Goal: Find contact information: Find contact information

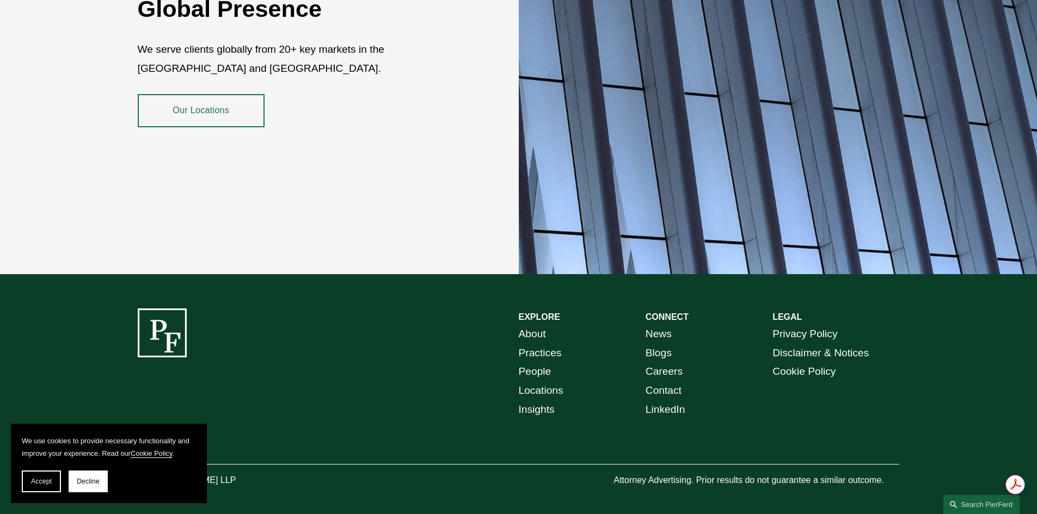
click at [537, 327] on link "About" at bounding box center [532, 334] width 27 height 19
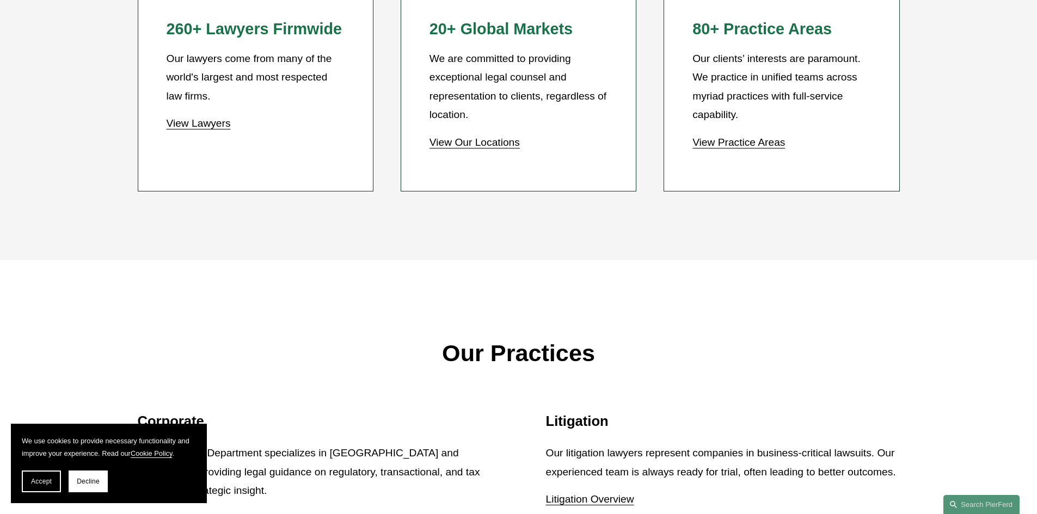
scroll to position [1143, 0]
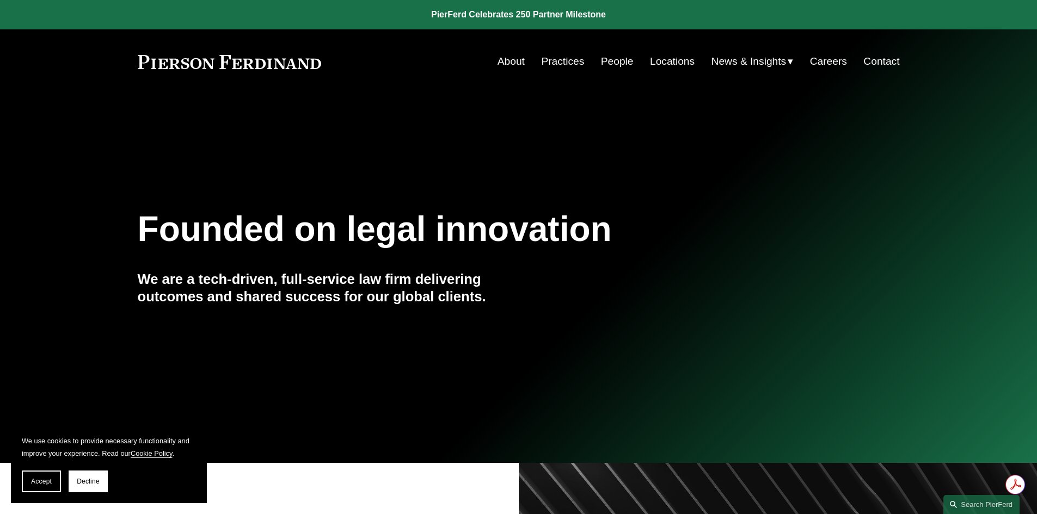
click at [882, 60] on link "Contact" at bounding box center [881, 61] width 36 height 21
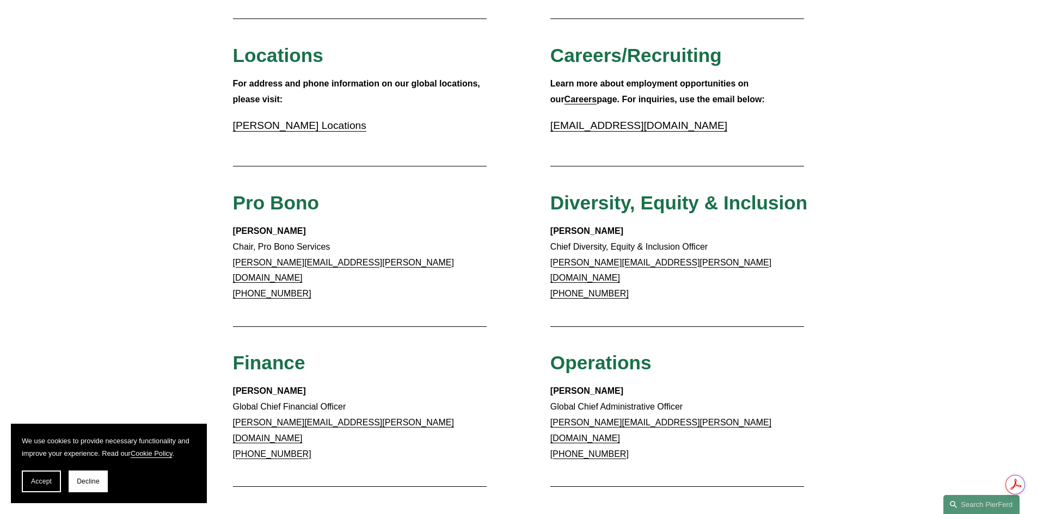
click at [127, 273] on div "Client Inquiries For all client inquiries, please use the email below: inquirie…" at bounding box center [518, 322] width 1037 height 1083
click at [91, 483] on span "Decline" at bounding box center [88, 482] width 23 height 8
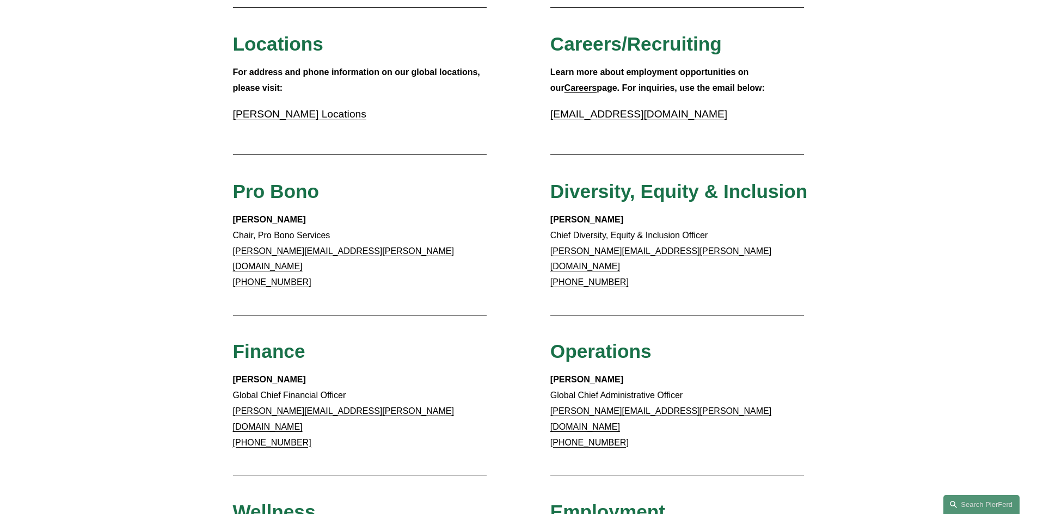
scroll to position [435, 0]
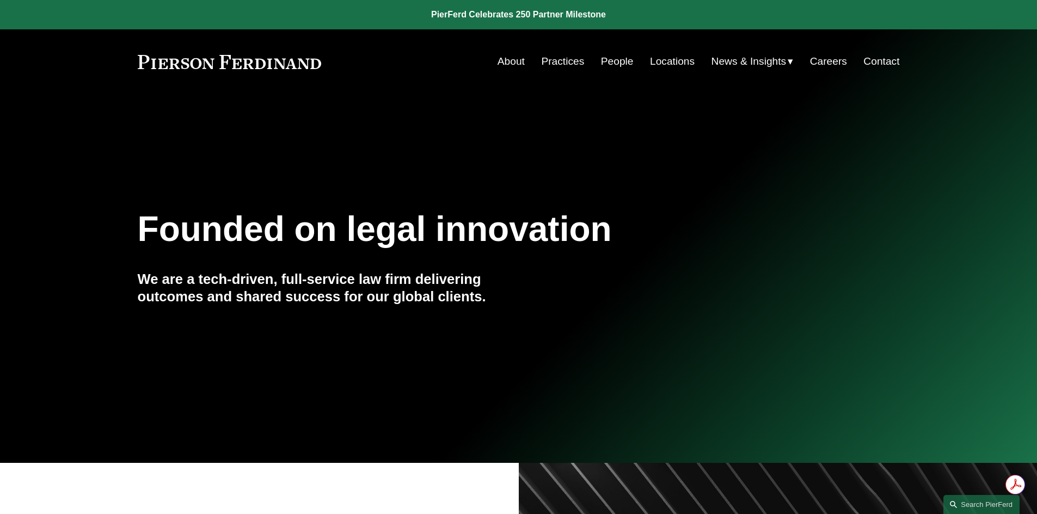
click at [888, 57] on link "Contact" at bounding box center [881, 61] width 36 height 21
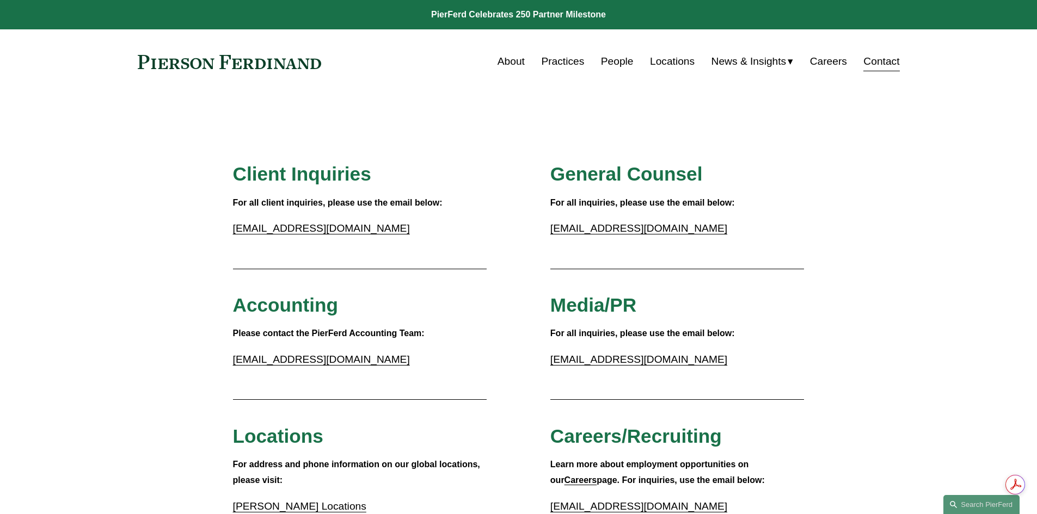
click at [669, 62] on link "Locations" at bounding box center [672, 61] width 45 height 21
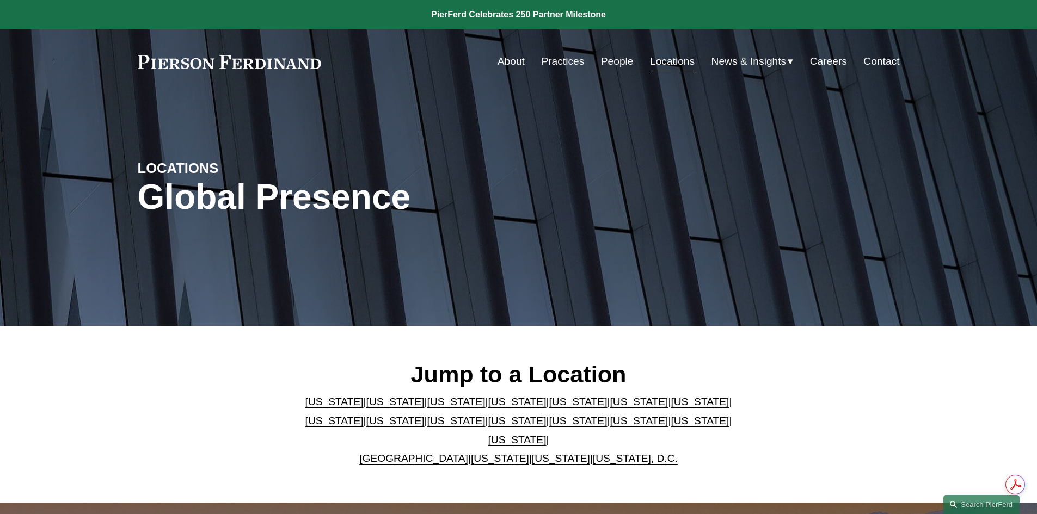
click at [366, 408] on link "[US_STATE]" at bounding box center [395, 401] width 58 height 11
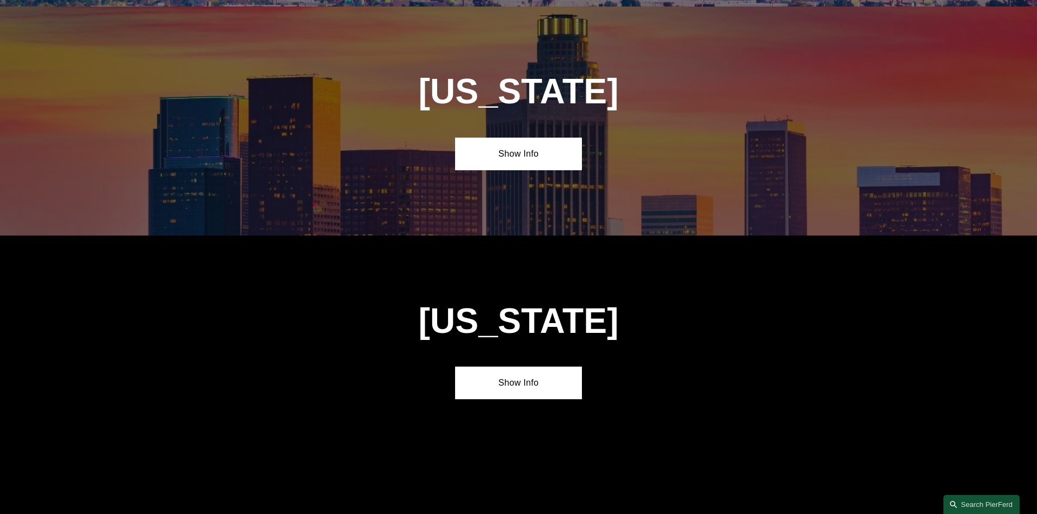
scroll to position [726, 0]
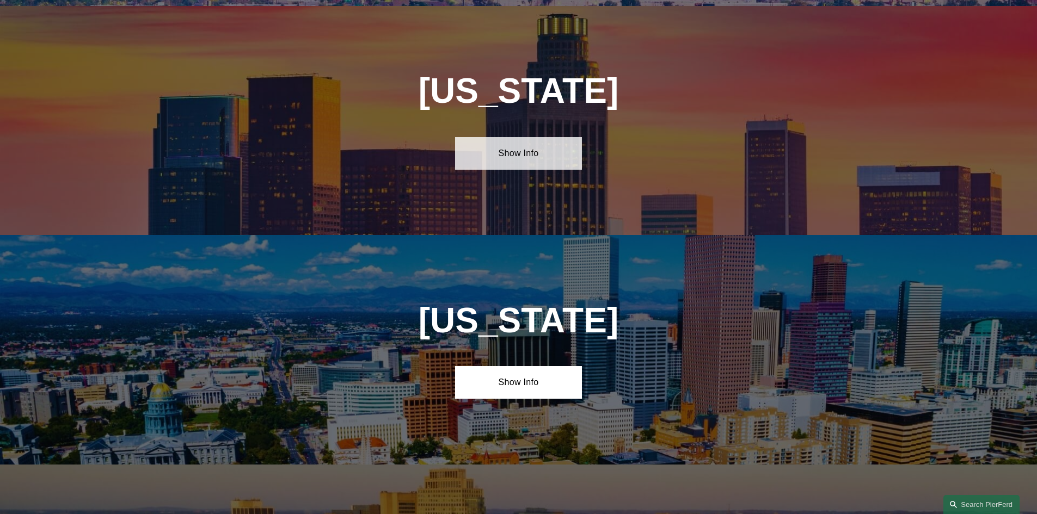
click at [513, 149] on link "Show Info" at bounding box center [518, 153] width 127 height 33
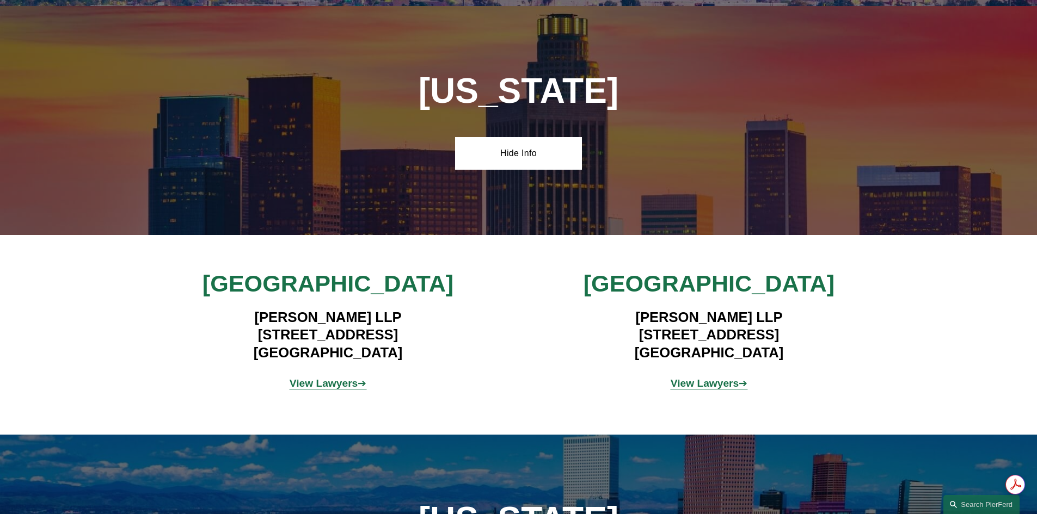
scroll to position [0, 0]
click at [336, 378] on strong "View Lawyers" at bounding box center [324, 383] width 69 height 11
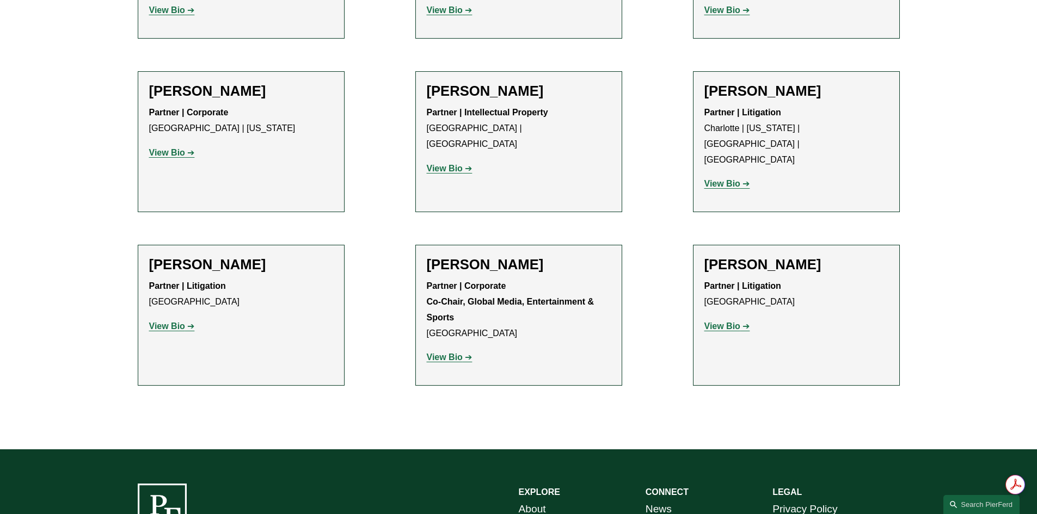
scroll to position [1319, 0]
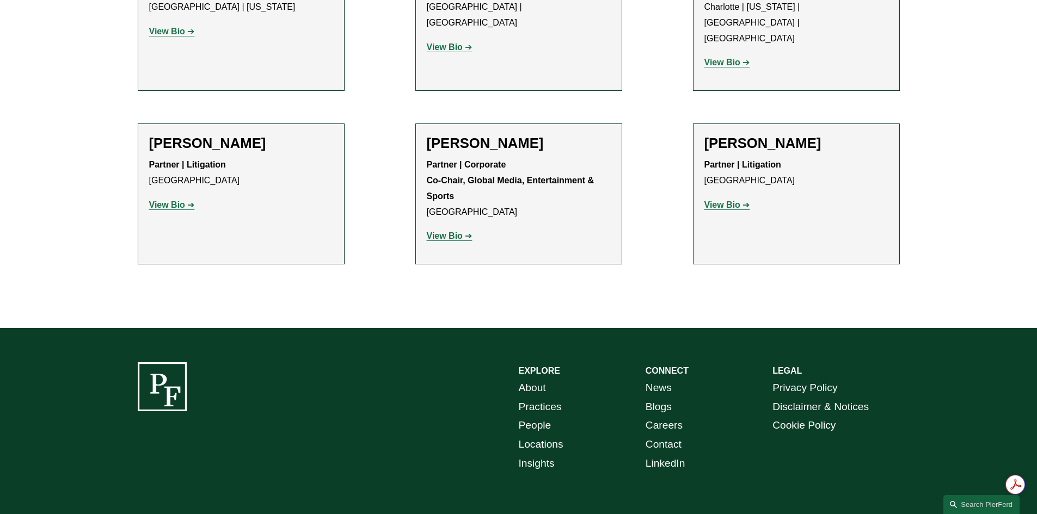
click at [653, 435] on link "Contact" at bounding box center [663, 444] width 36 height 19
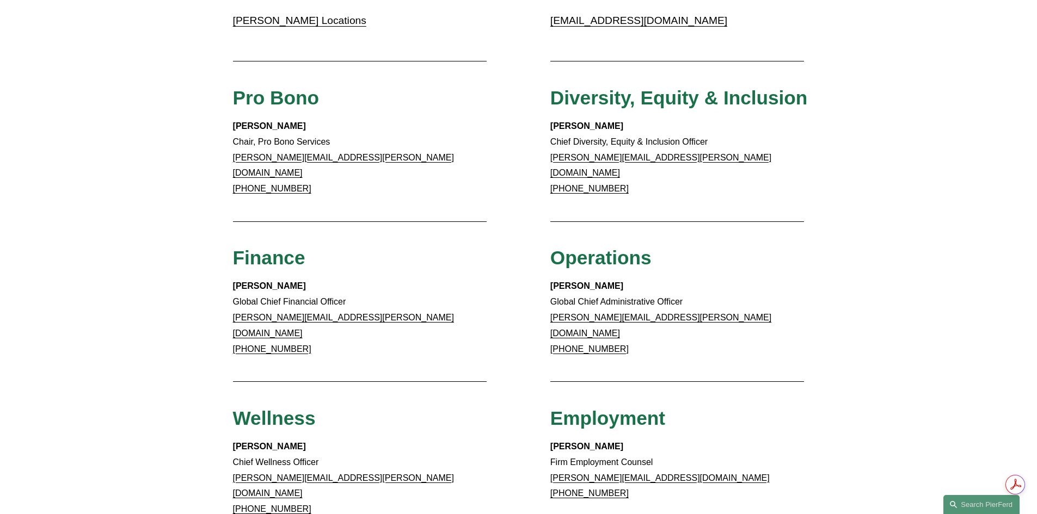
scroll to position [490, 0]
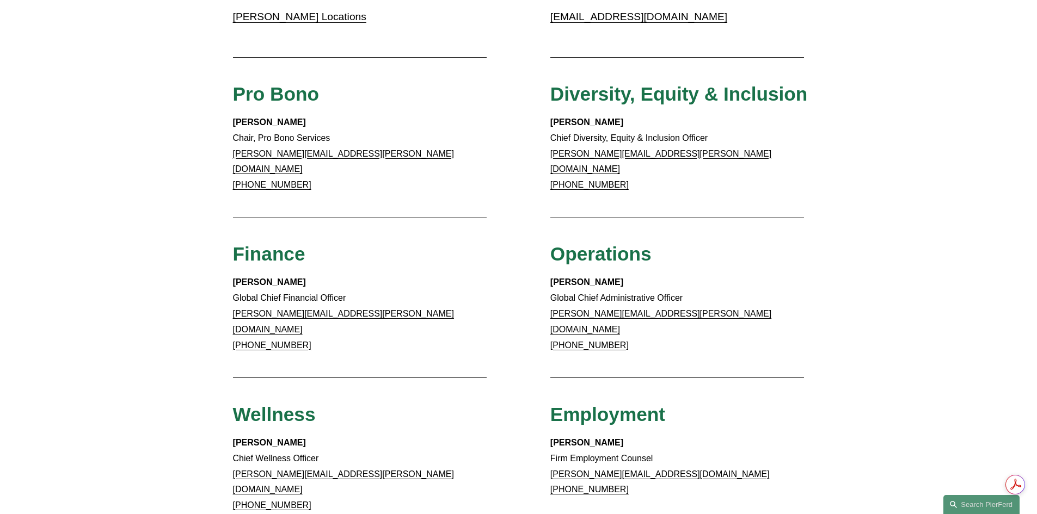
drag, startPoint x: 237, startPoint y: 236, endPoint x: 319, endPoint y: 321, distance: 118.2
click at [319, 321] on div "Client Inquiries For all client inquiries, please use the email below: [EMAIL_A…" at bounding box center [518, 213] width 1037 height 1083
click at [319, 321] on p "[PERSON_NAME] Global Chief Financial Officer [PERSON_NAME][EMAIL_ADDRESS][PERSO…" at bounding box center [360, 314] width 254 height 78
drag, startPoint x: 316, startPoint y: 319, endPoint x: 219, endPoint y: 241, distance: 124.2
click at [219, 241] on div "Client Inquiries For all client inquiries, please use the email below: [EMAIL_A…" at bounding box center [518, 213] width 1037 height 1083
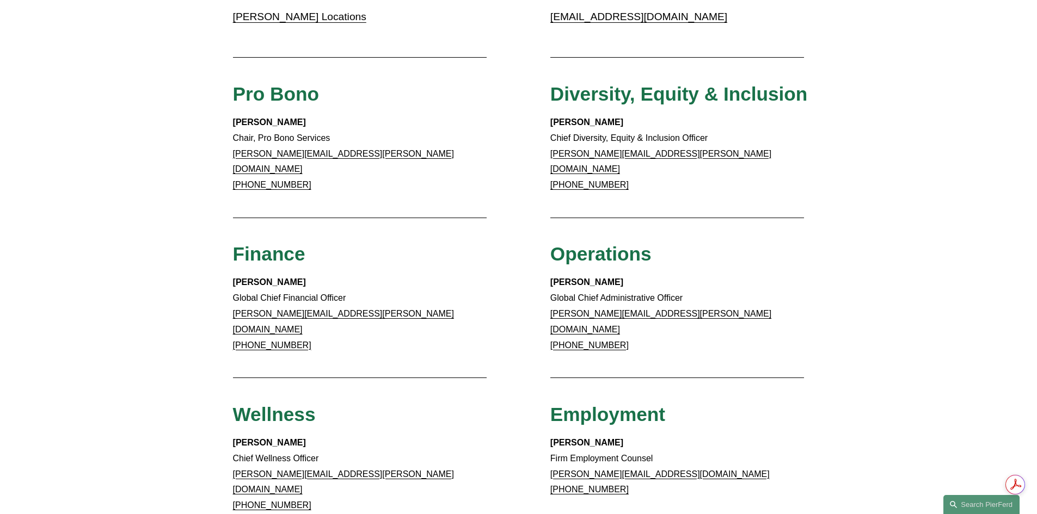
click at [219, 241] on div "Client Inquiries For all client inquiries, please use the email below: [EMAIL_A…" at bounding box center [518, 213] width 1037 height 1083
